Goal: Task Accomplishment & Management: Use online tool/utility

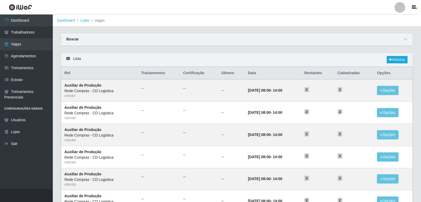
scroll to position [26, 0]
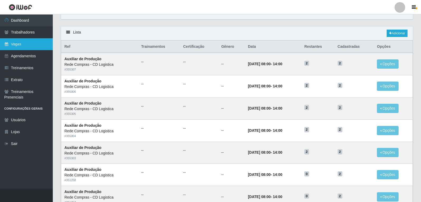
click at [19, 41] on link "Vagas" at bounding box center [26, 44] width 53 height 12
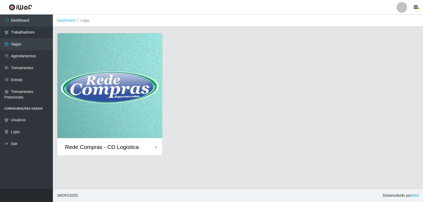
click at [115, 144] on div "Rede Compras - CD Logistica" at bounding box center [102, 147] width 74 height 7
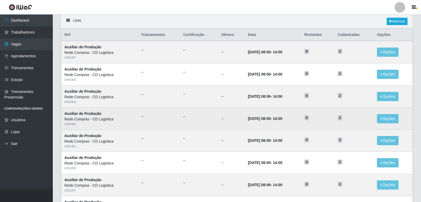
scroll to position [26, 0]
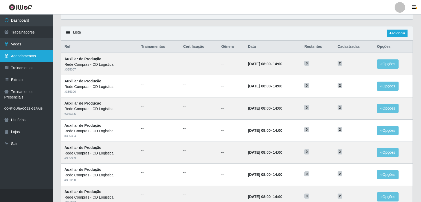
click at [16, 55] on link "Agendamentos" at bounding box center [26, 56] width 53 height 12
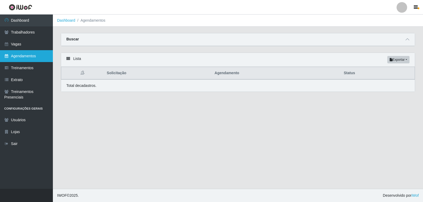
click at [27, 57] on link "Agendamentos" at bounding box center [26, 56] width 53 height 12
click at [22, 56] on link "Agendamentos" at bounding box center [26, 56] width 53 height 12
click at [26, 59] on link "Agendamentos" at bounding box center [26, 56] width 53 height 12
click at [26, 56] on link "Agendamentos" at bounding box center [26, 56] width 53 height 12
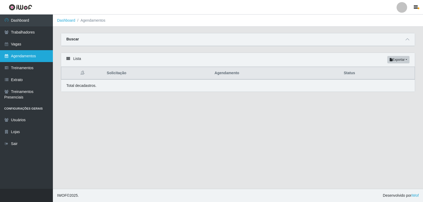
click at [21, 57] on link "Agendamentos" at bounding box center [26, 56] width 53 height 12
click at [338, 140] on main "Dashboard Agendamentos Carregando... Buscar Início em [GEOGRAPHIC_DATA] em Stat…" at bounding box center [238, 102] width 370 height 174
